Goal: Find specific page/section: Find specific page/section

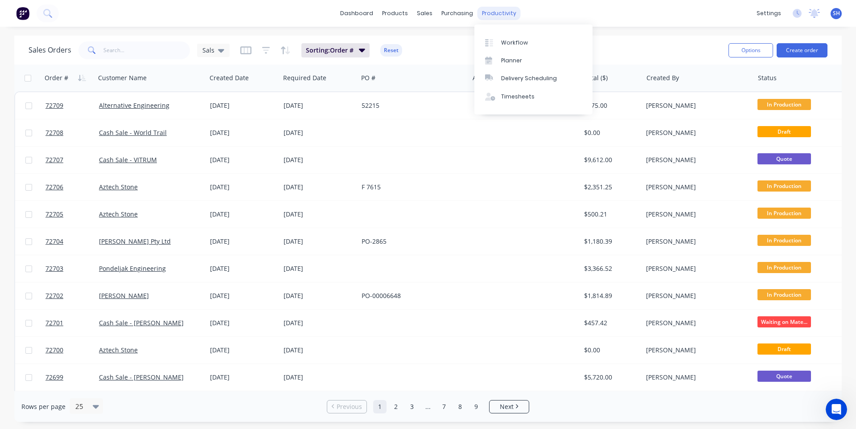
click at [481, 16] on div "productivity" at bounding box center [499, 13] width 43 height 13
click at [514, 41] on div "Workflow" at bounding box center [514, 43] width 27 height 8
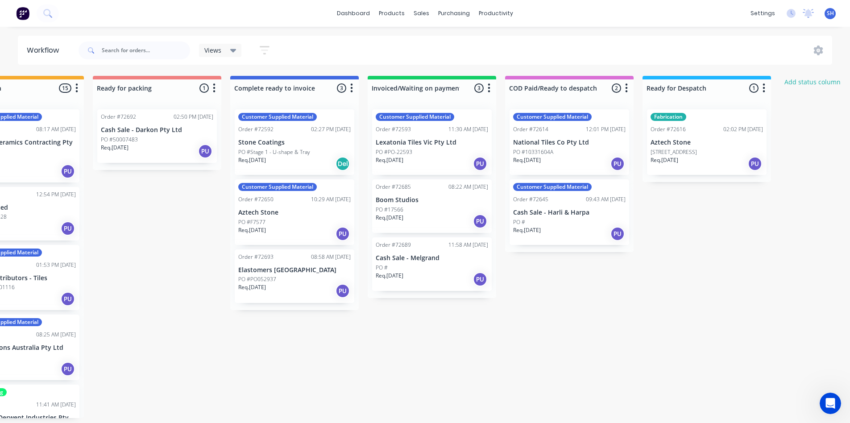
scroll to position [0, 615]
click at [276, 158] on div "Req. [DATE] Del" at bounding box center [292, 163] width 112 height 15
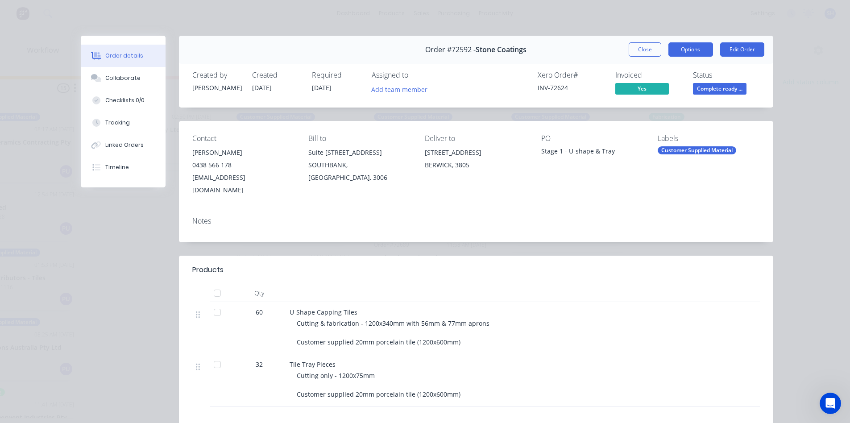
click at [694, 54] on button "Options" at bounding box center [690, 49] width 45 height 14
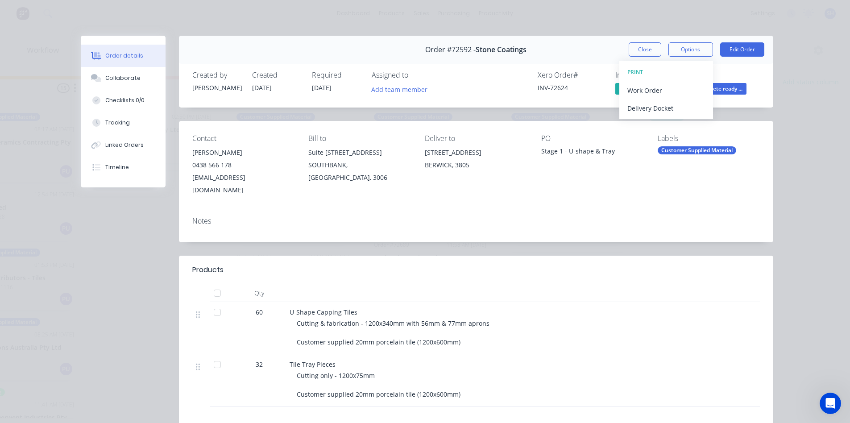
click at [624, 186] on div "Contact [PERSON_NAME] [PHONE_NUMBER] [EMAIL_ADDRESS][DOMAIN_NAME] Bill to Suite…" at bounding box center [476, 165] width 594 height 89
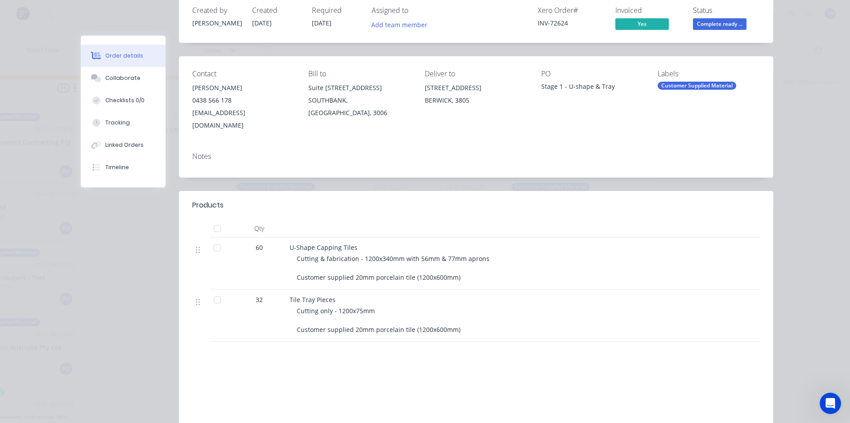
scroll to position [0, 0]
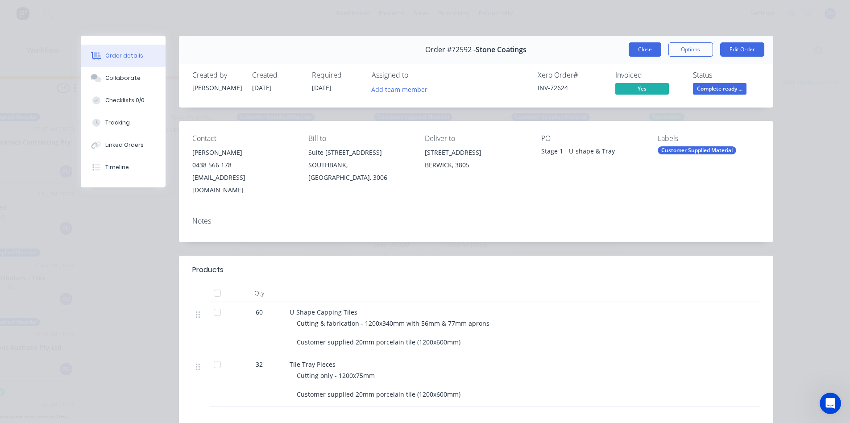
click at [638, 51] on button "Close" at bounding box center [644, 49] width 33 height 14
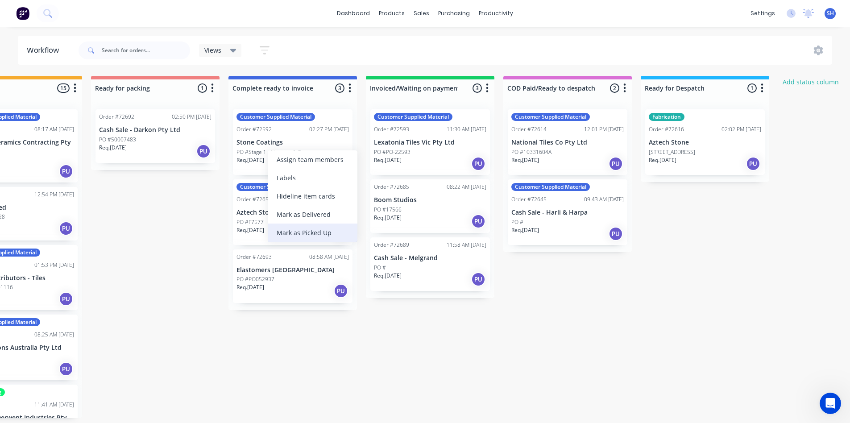
click at [306, 230] on div "Mark as Picked Up" at bounding box center [313, 232] width 90 height 18
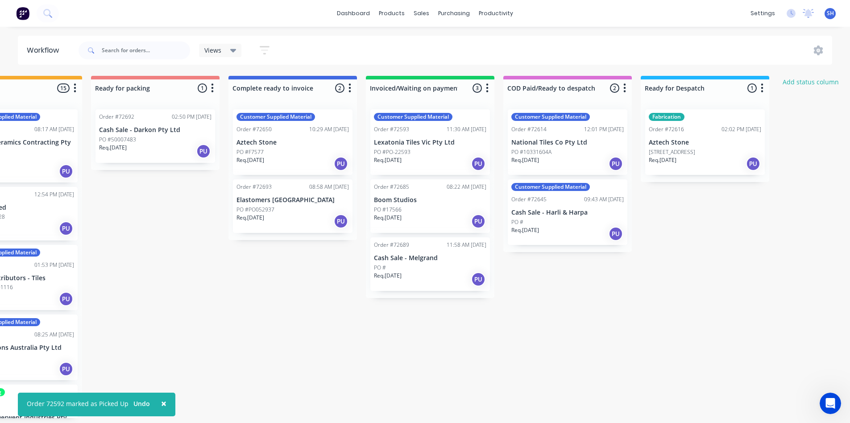
click at [306, 345] on div "Submitted 1 Status colour #273444 hex #273444 Save Cancel Summaries Total order…" at bounding box center [186, 247] width 1617 height 342
click at [676, 156] on p "Req. [DATE]" at bounding box center [662, 160] width 28 height 8
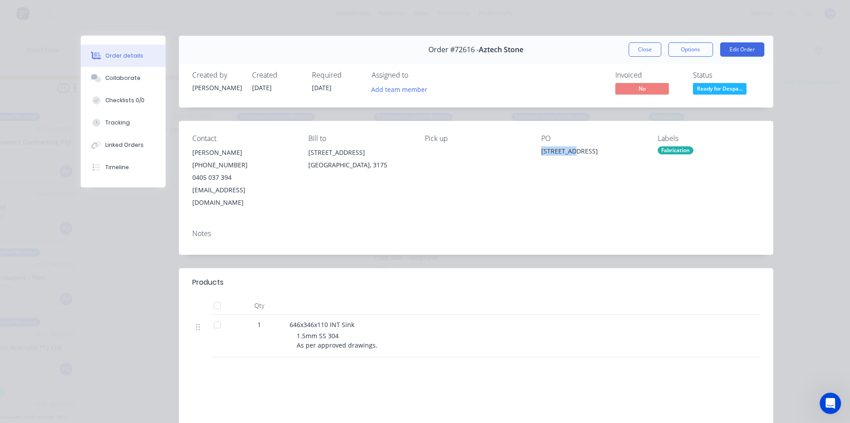
drag, startPoint x: 538, startPoint y: 153, endPoint x: 569, endPoint y: 154, distance: 30.4
click at [569, 154] on div "[STREET_ADDRESS]" at bounding box center [592, 152] width 102 height 12
click at [545, 228] on div "Notes" at bounding box center [476, 238] width 594 height 33
drag, startPoint x: 375, startPoint y: 338, endPoint x: 280, endPoint y: 321, distance: 95.6
click at [280, 321] on div "1 646x346x110 INT Sink 1.5mm SS 304 As per approved drawings." at bounding box center [475, 335] width 567 height 43
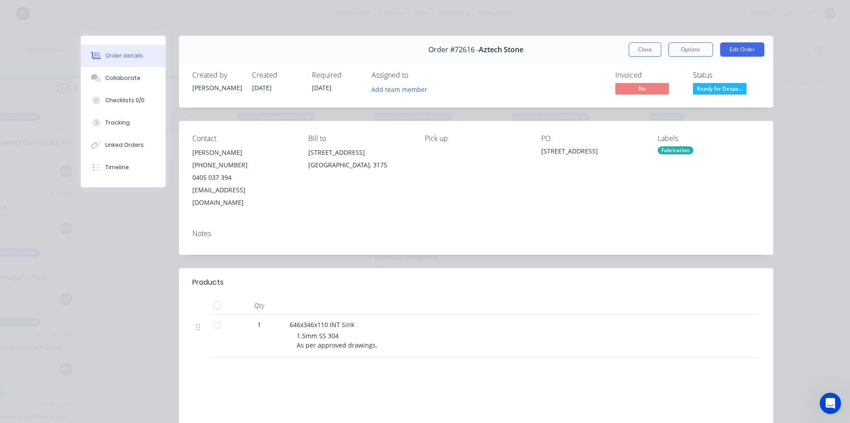
click at [458, 358] on div "Products Qty 1 646x346x110 INT Sink 1.5mm SS 304 As per approved drawings. Labo…" at bounding box center [476, 385] width 594 height 235
click at [646, 50] on button "Close" at bounding box center [644, 49] width 33 height 14
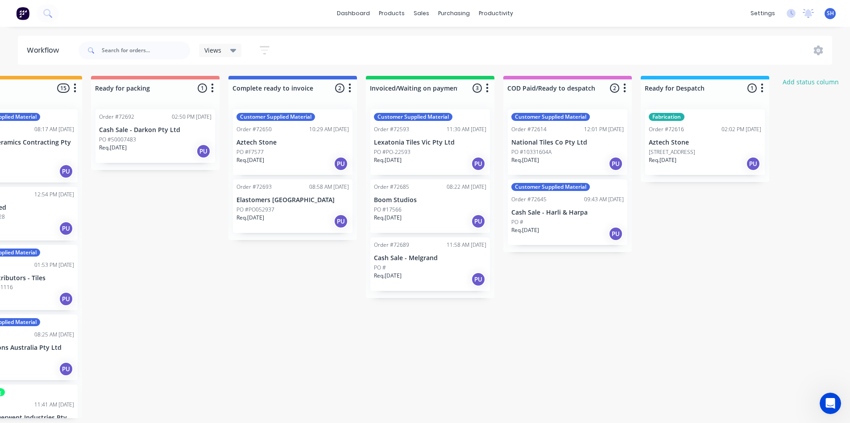
click at [681, 148] on p "[STREET_ADDRESS]" at bounding box center [671, 152] width 46 height 8
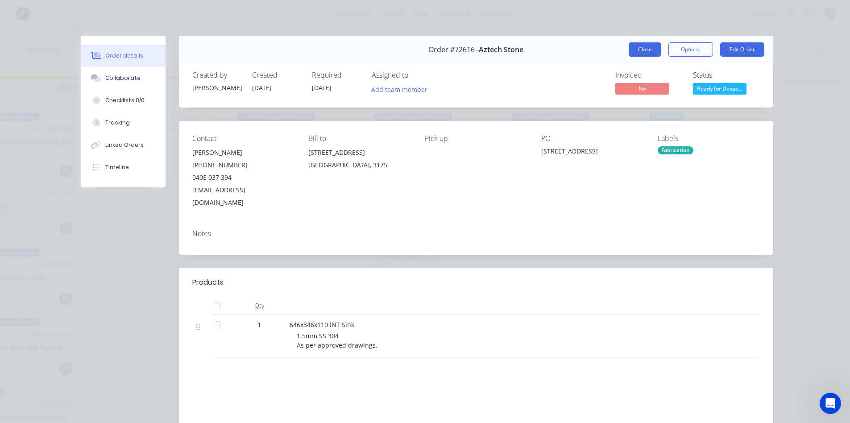
click at [639, 50] on button "Close" at bounding box center [644, 49] width 33 height 14
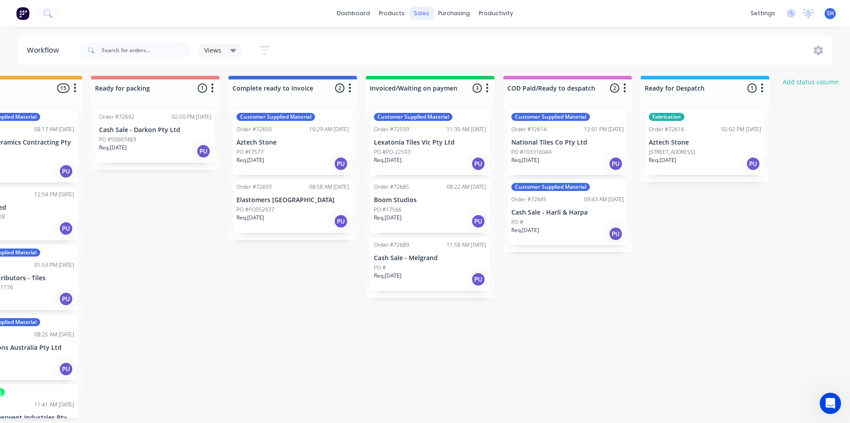
click at [428, 16] on div "sales" at bounding box center [421, 13] width 25 height 13
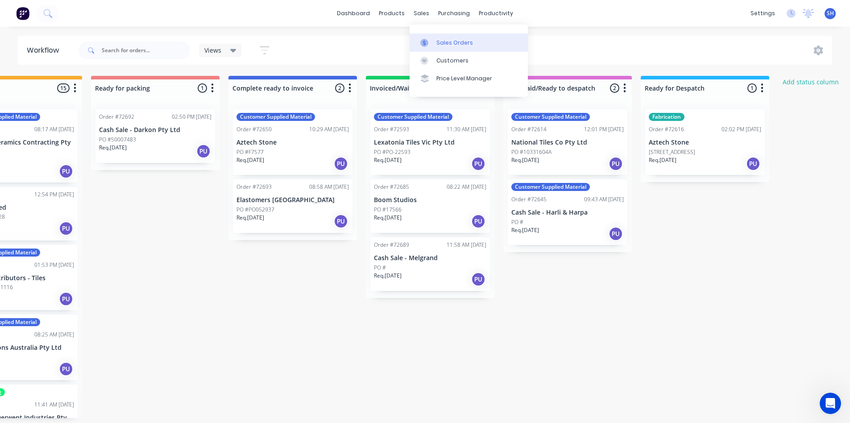
click at [446, 41] on div "Sales Orders" at bounding box center [454, 43] width 37 height 8
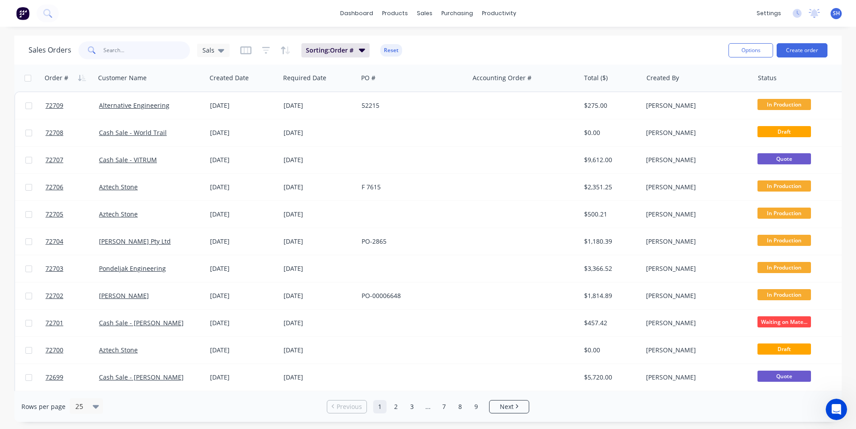
click at [132, 47] on input "text" at bounding box center [146, 50] width 87 height 18
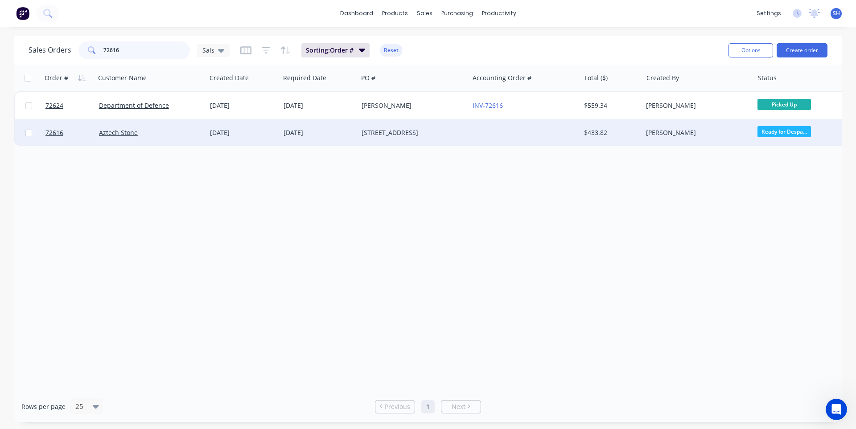
type input "72616"
click at [409, 134] on div "[STREET_ADDRESS]" at bounding box center [411, 132] width 99 height 9
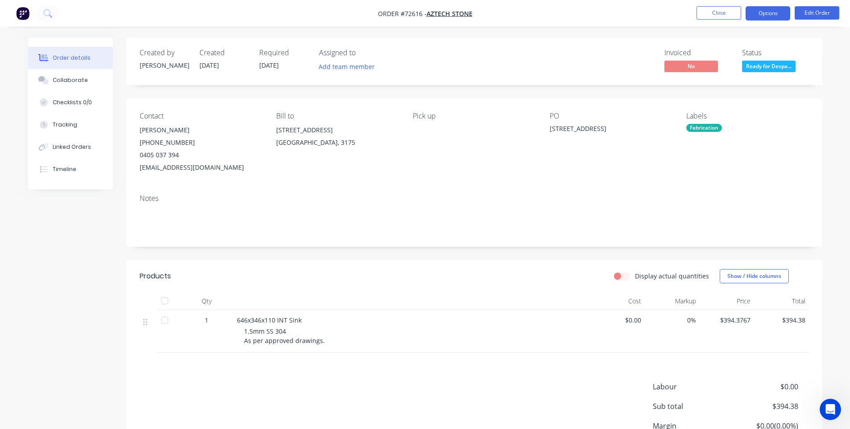
click at [755, 15] on button "Options" at bounding box center [767, 13] width 45 height 14
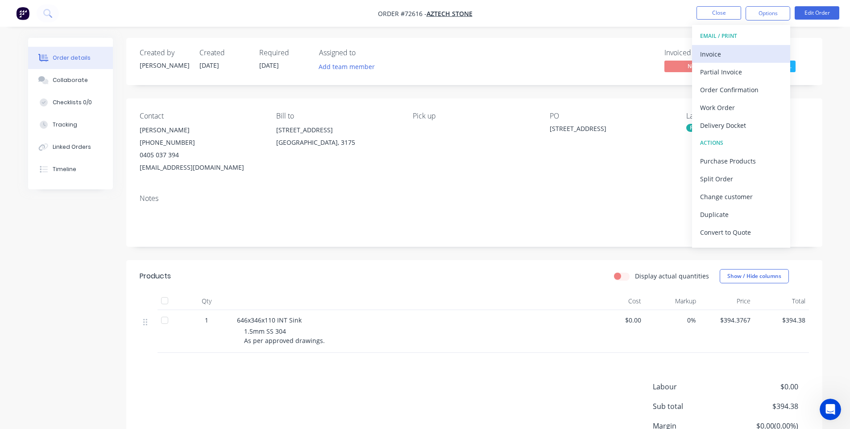
click at [731, 47] on button "Invoice" at bounding box center [741, 54] width 98 height 18
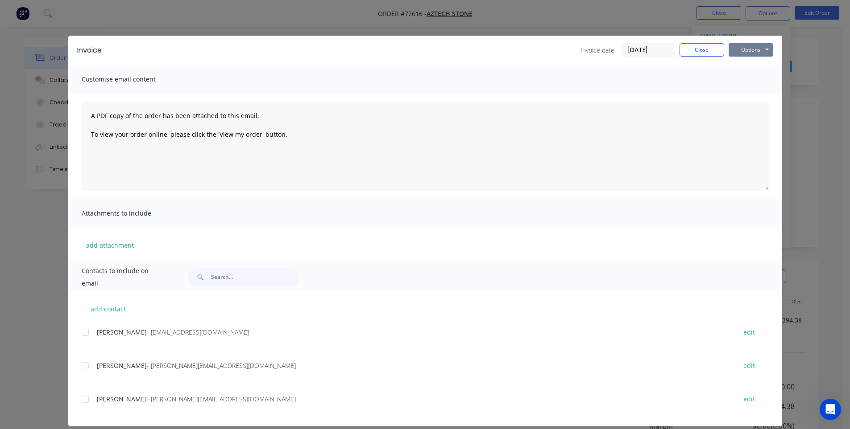
click at [734, 47] on button "Options" at bounding box center [750, 49] width 45 height 13
click at [743, 78] on button "Print" at bounding box center [756, 80] width 57 height 15
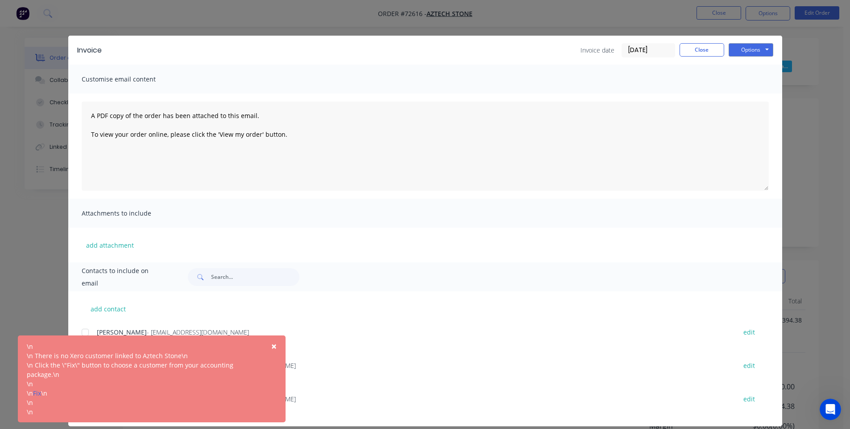
click at [273, 347] on span "×" at bounding box center [273, 346] width 5 height 12
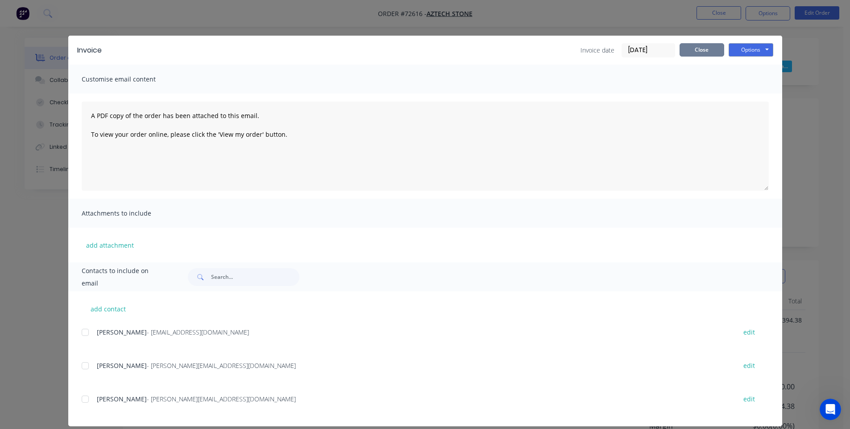
click at [685, 56] on button "Close" at bounding box center [701, 49] width 45 height 13
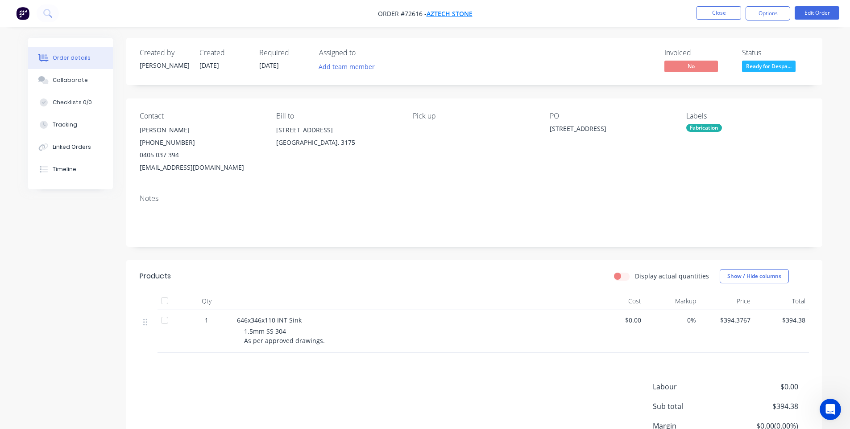
click at [451, 11] on span "Aztech Stone" at bounding box center [449, 13] width 46 height 8
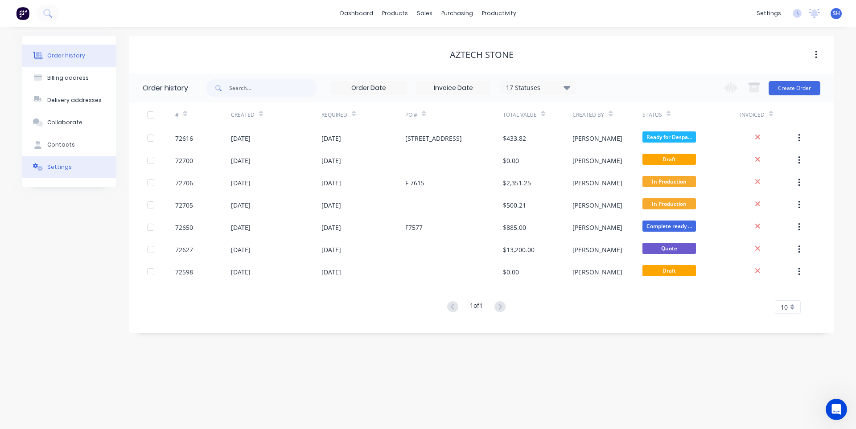
click at [57, 167] on div "Settings" at bounding box center [59, 167] width 25 height 8
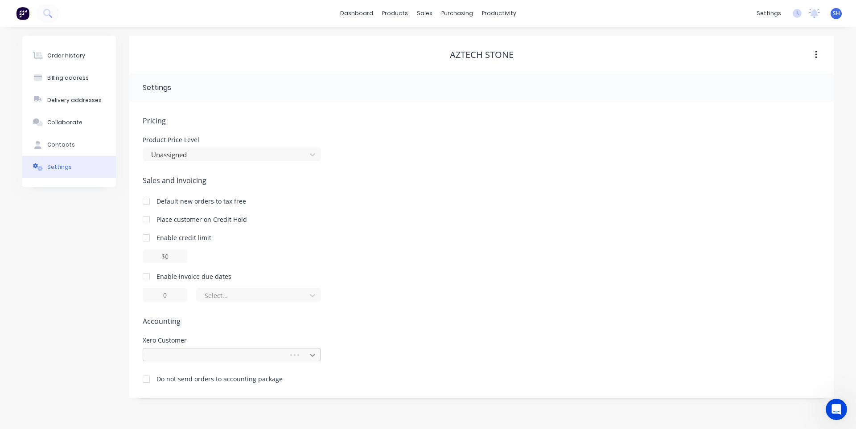
click at [308, 356] on icon at bounding box center [312, 355] width 9 height 9
type input "azte"
click at [230, 375] on div "Aztech Stone" at bounding box center [210, 379] width 134 height 9
click at [462, 327] on div "Pricing Product Price Level Unassigned Sales and Invoicing Default new orders t…" at bounding box center [482, 263] width 678 height 296
click at [64, 103] on div "Delivery addresses" at bounding box center [74, 100] width 54 height 8
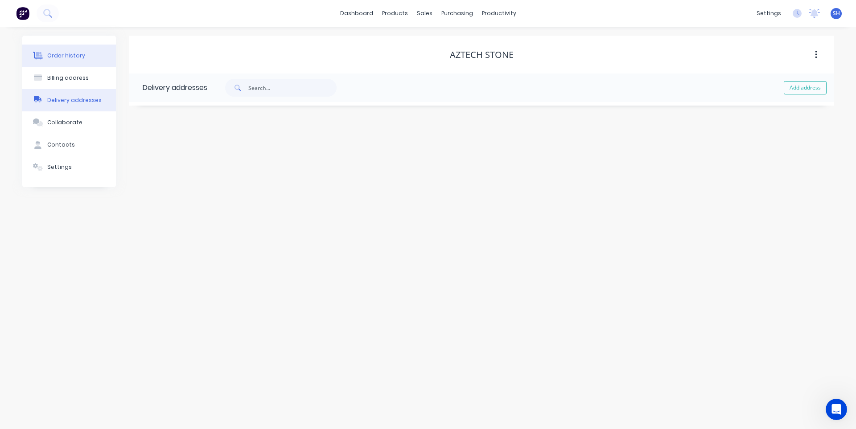
click at [71, 58] on div "Order history" at bounding box center [66, 56] width 38 height 8
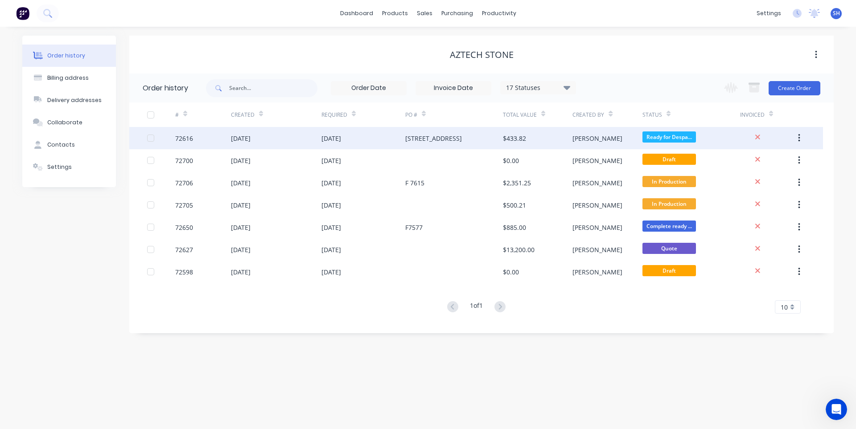
click at [341, 141] on div "[DATE]" at bounding box center [332, 138] width 20 height 9
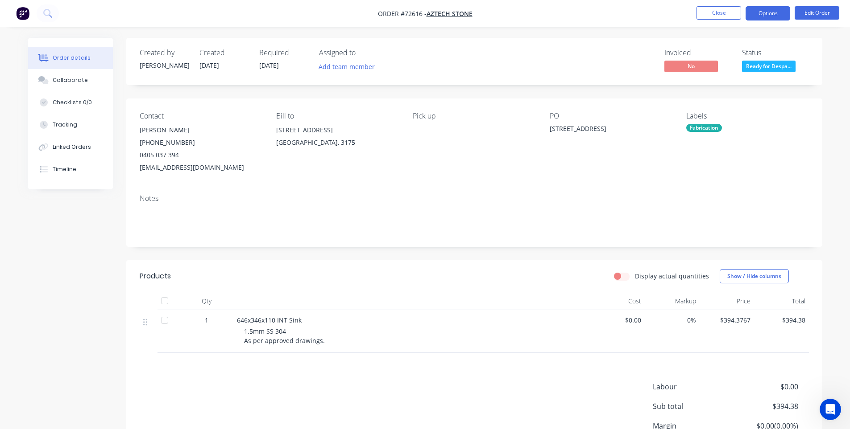
click at [777, 19] on button "Options" at bounding box center [767, 13] width 45 height 14
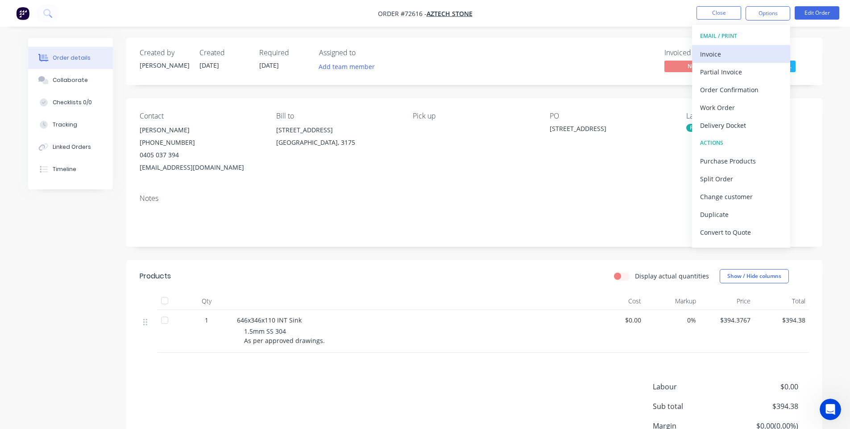
click at [750, 56] on div "Invoice" at bounding box center [741, 54] width 82 height 13
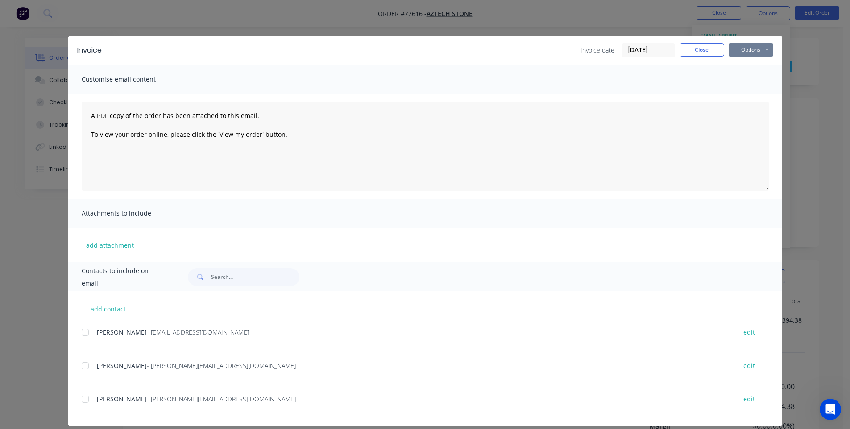
click at [753, 56] on div "Options Preview Print Email" at bounding box center [750, 50] width 45 height 14
click at [748, 52] on button "Options" at bounding box center [750, 49] width 45 height 13
click at [741, 79] on button "Print" at bounding box center [756, 80] width 57 height 15
click at [687, 54] on button "Close" at bounding box center [701, 49] width 45 height 13
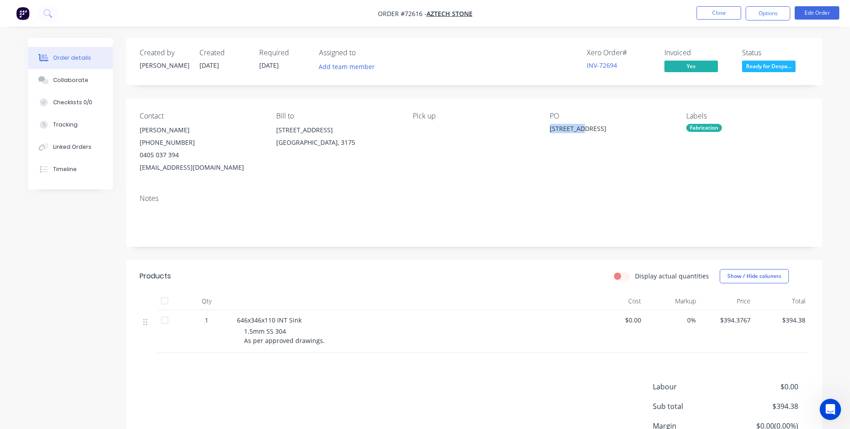
drag, startPoint x: 590, startPoint y: 128, endPoint x: 545, endPoint y: 127, distance: 44.6
click at [545, 127] on div "Contact [PERSON_NAME] [PHONE_NUMBER] [EMAIL_ADDRESS][DOMAIN_NAME] Bill to [STRE…" at bounding box center [474, 143] width 696 height 89
copy div "[STREET_ADDRESS]"
